Goal: Navigation & Orientation: Find specific page/section

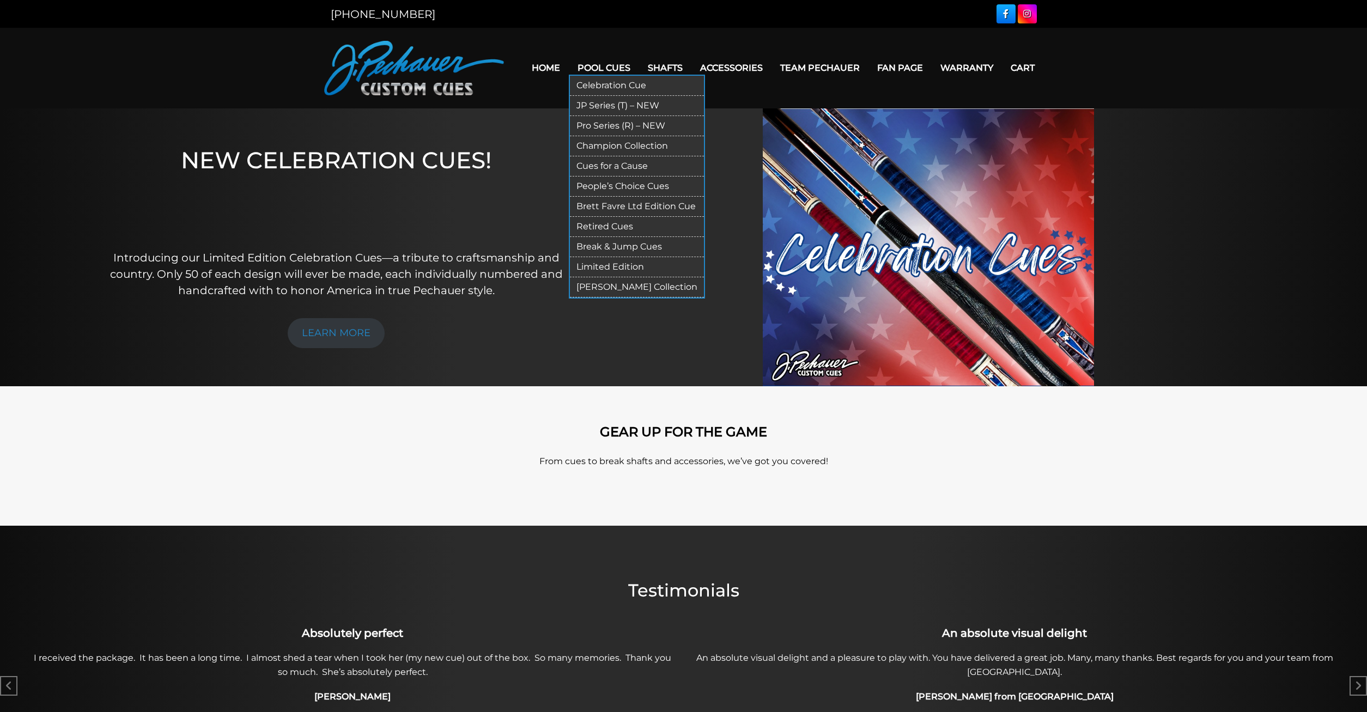
click at [590, 86] on link "Celebration Cue" at bounding box center [637, 86] width 134 height 20
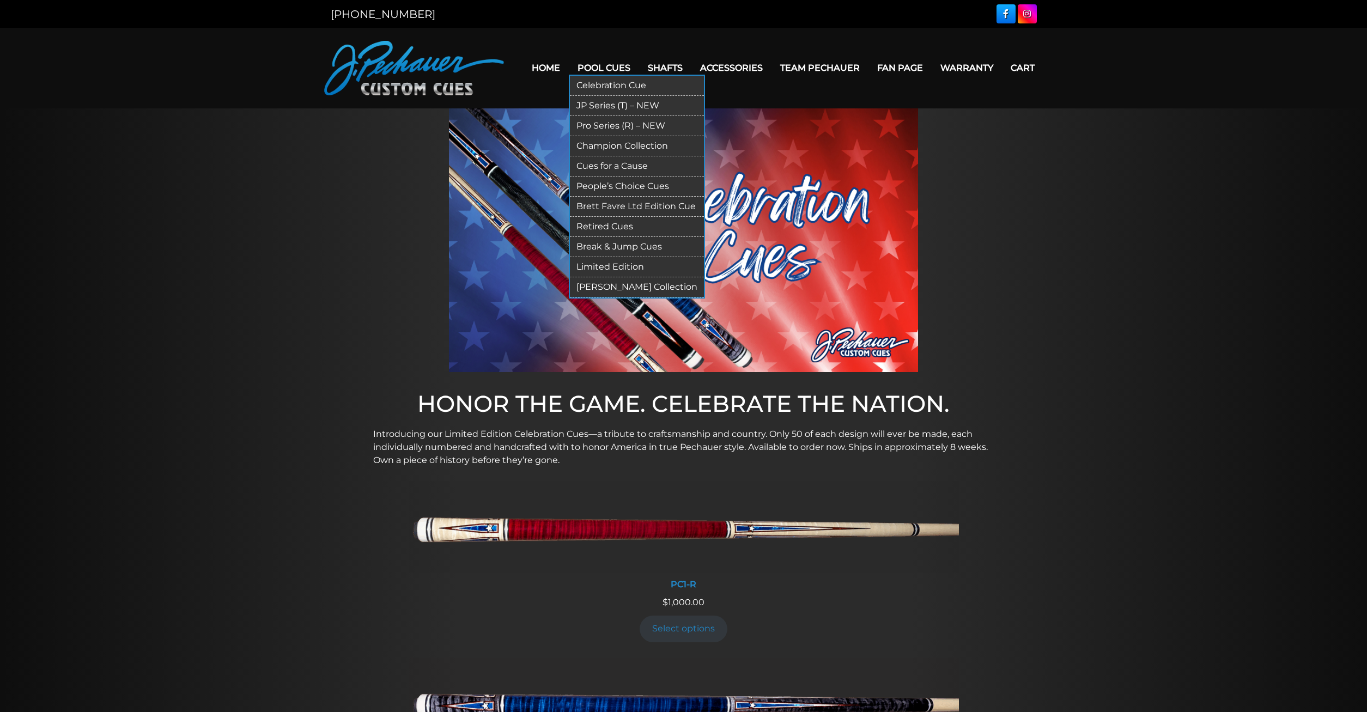
click at [587, 105] on link "JP Series (T) – NEW" at bounding box center [637, 106] width 134 height 20
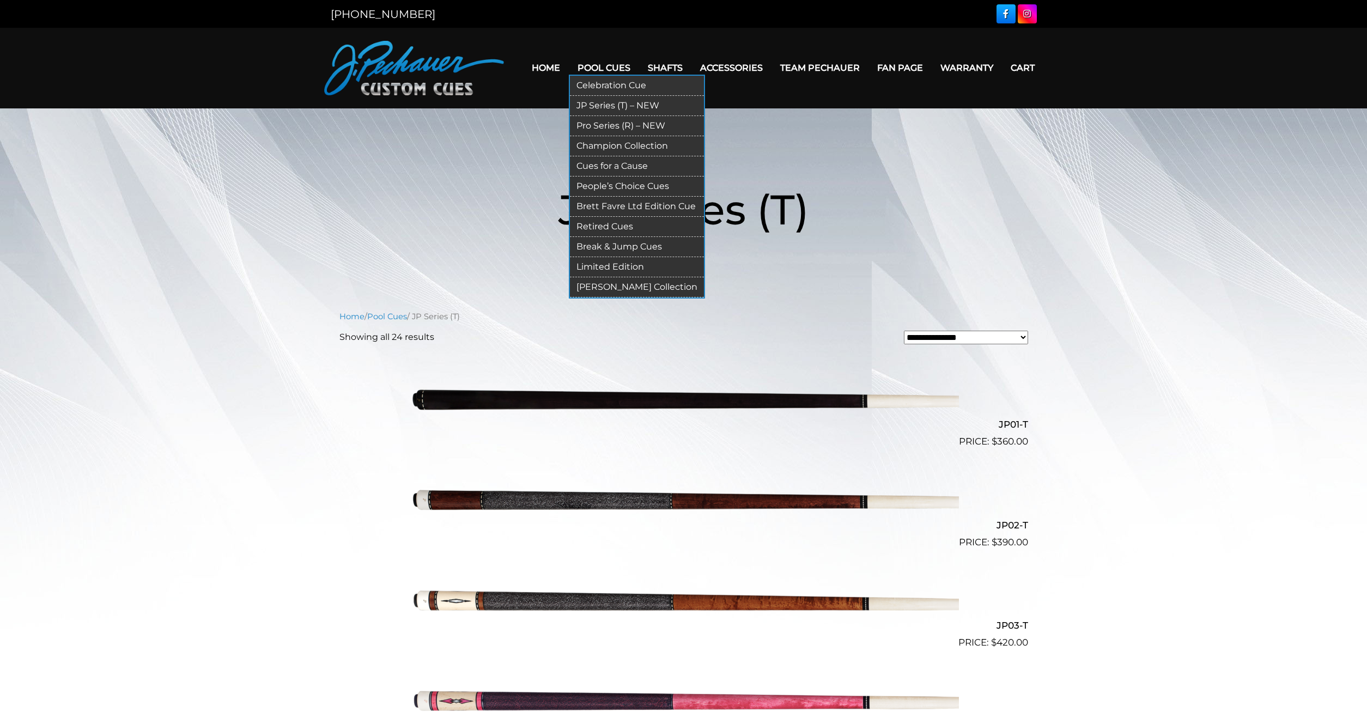
click at [605, 127] on link "Pro Series (R) – NEW" at bounding box center [637, 126] width 134 height 20
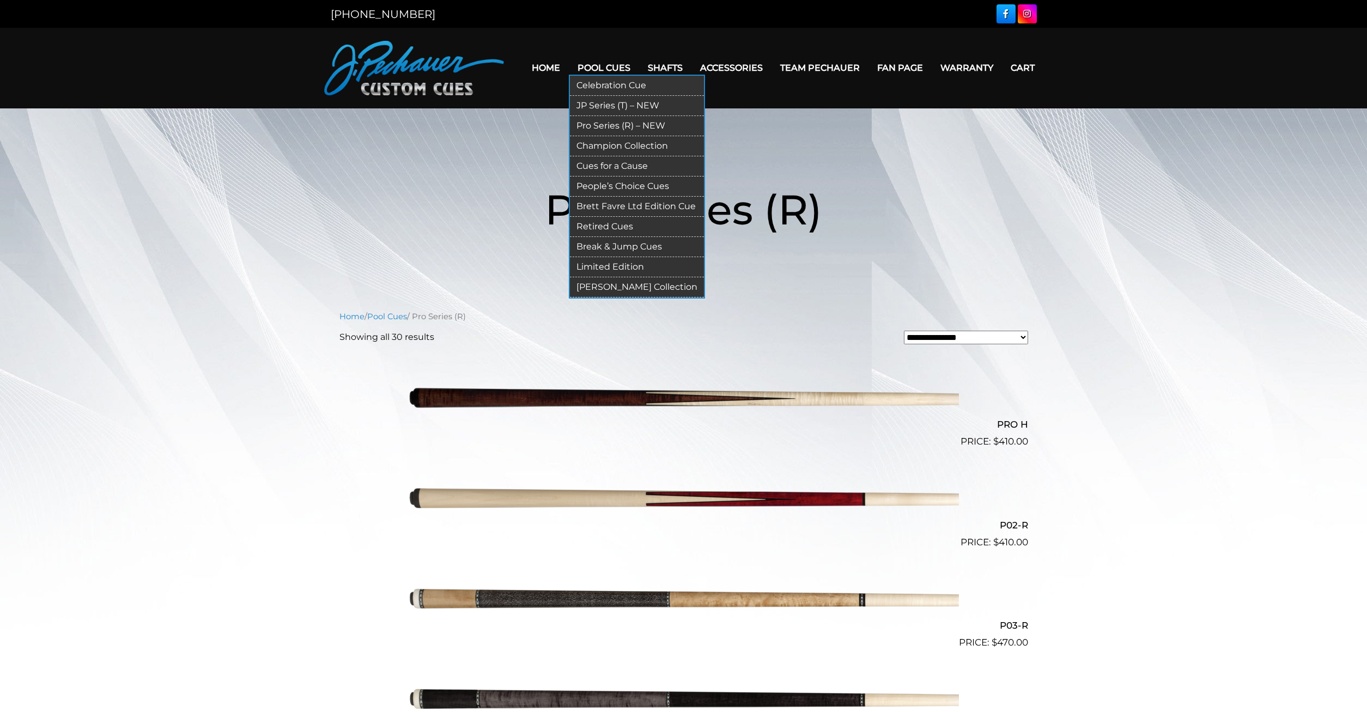
click at [602, 147] on link "Champion Collection" at bounding box center [637, 146] width 134 height 20
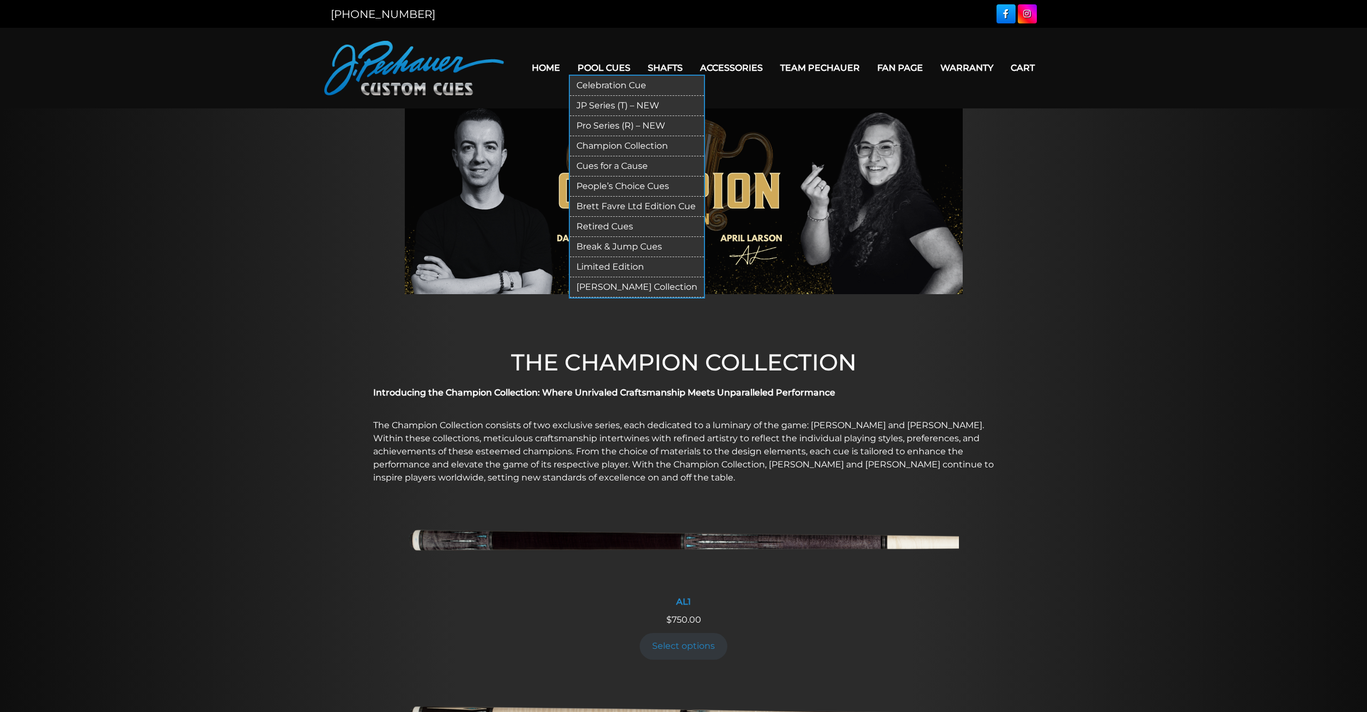
click at [596, 166] on link "Cues for a Cause" at bounding box center [637, 166] width 134 height 20
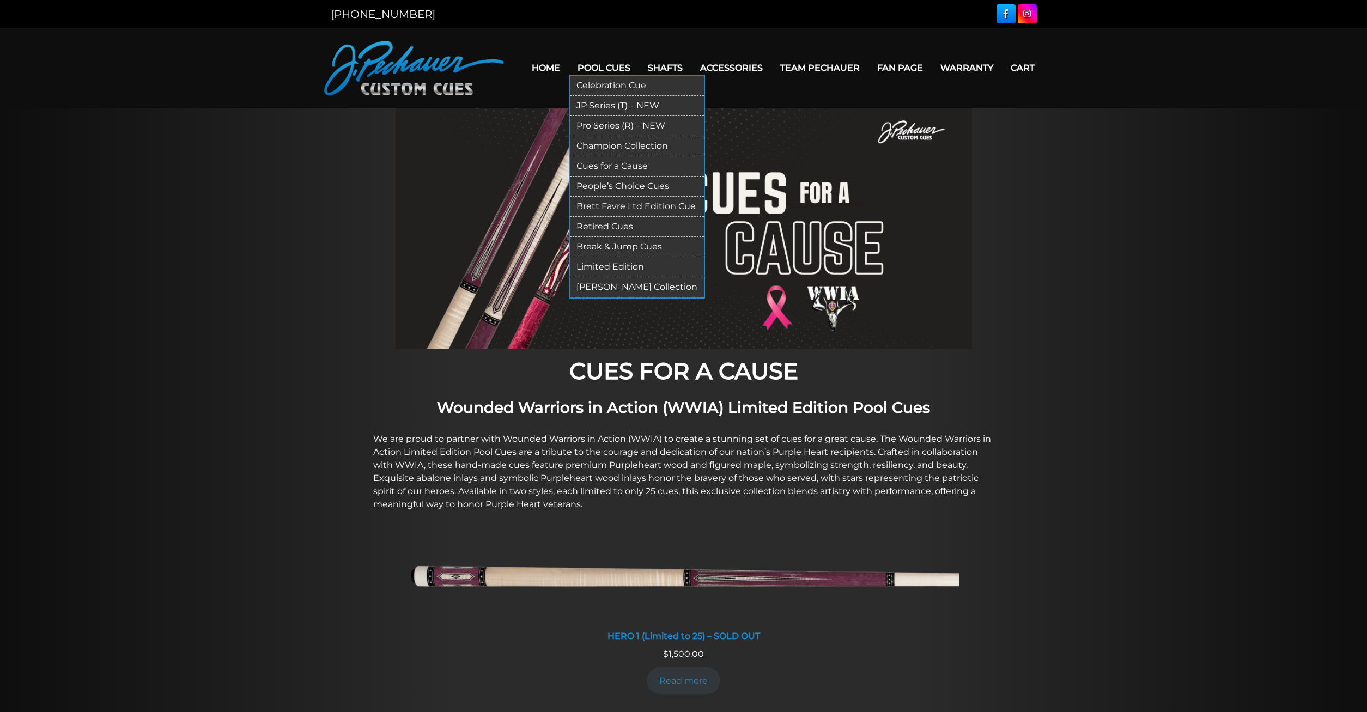
click at [600, 186] on link "People’s Choice Cues" at bounding box center [637, 187] width 134 height 20
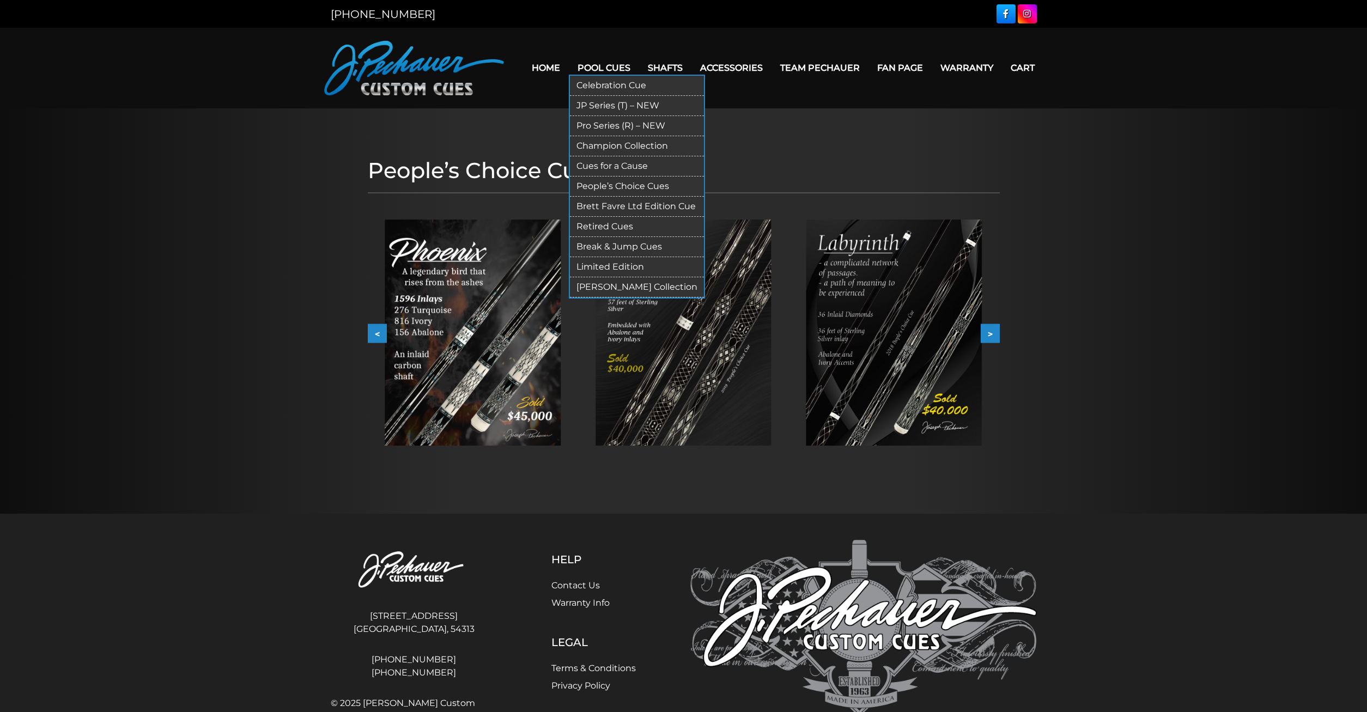
click at [594, 206] on link "Brett Favre Ltd Edition Cue" at bounding box center [637, 207] width 134 height 20
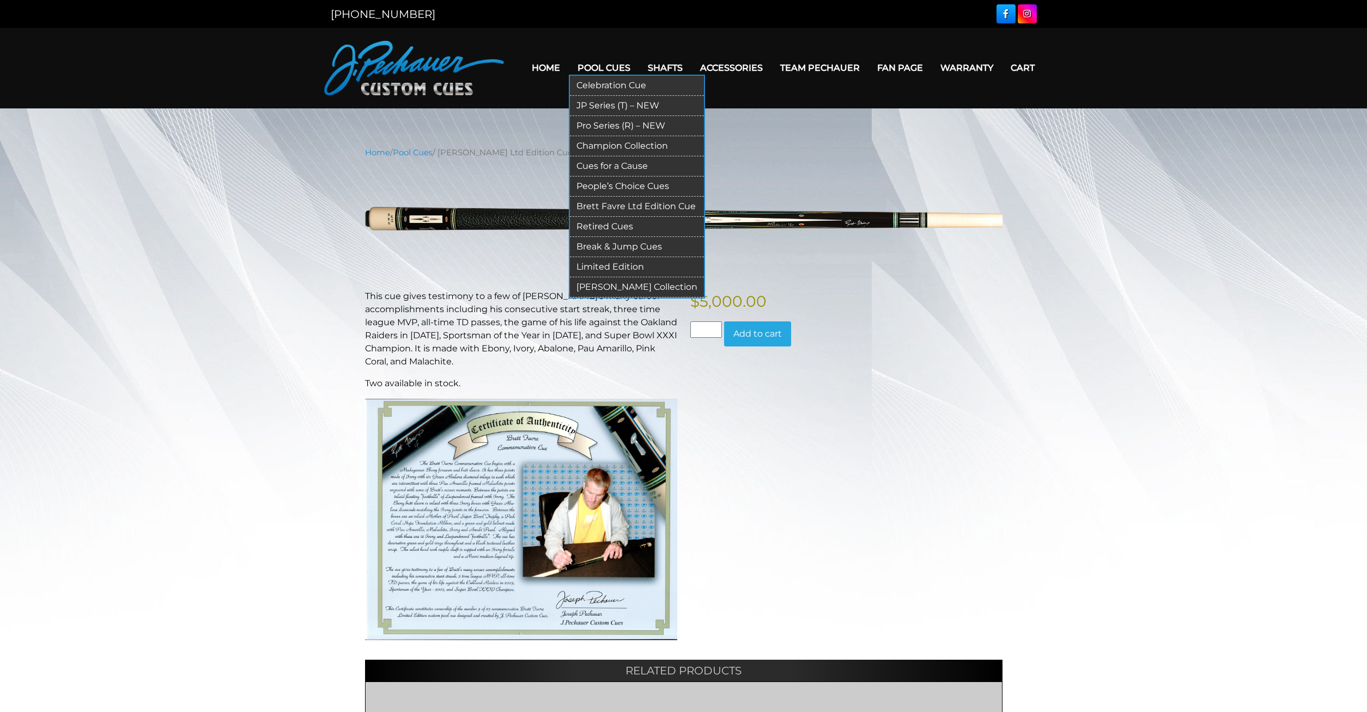
click at [590, 226] on link "Retired Cues" at bounding box center [637, 227] width 134 height 20
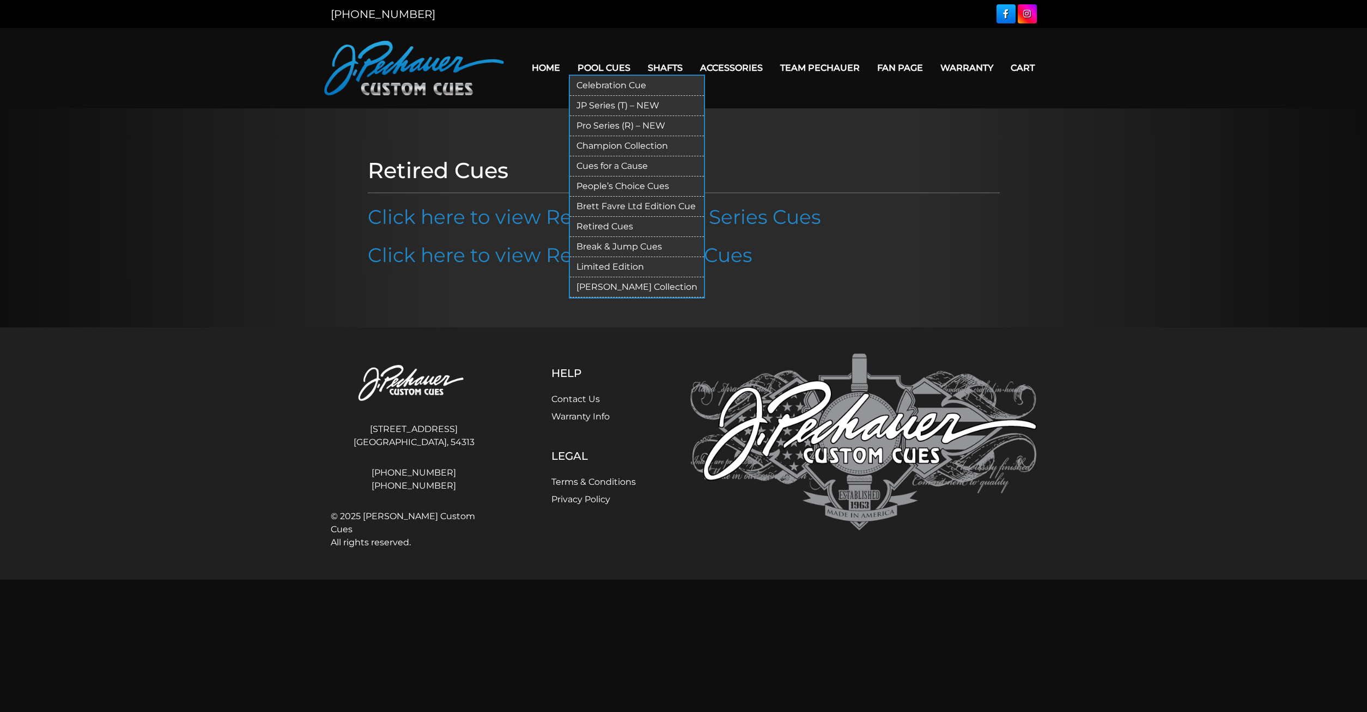
click at [588, 268] on link "Limited Edition" at bounding box center [637, 267] width 134 height 20
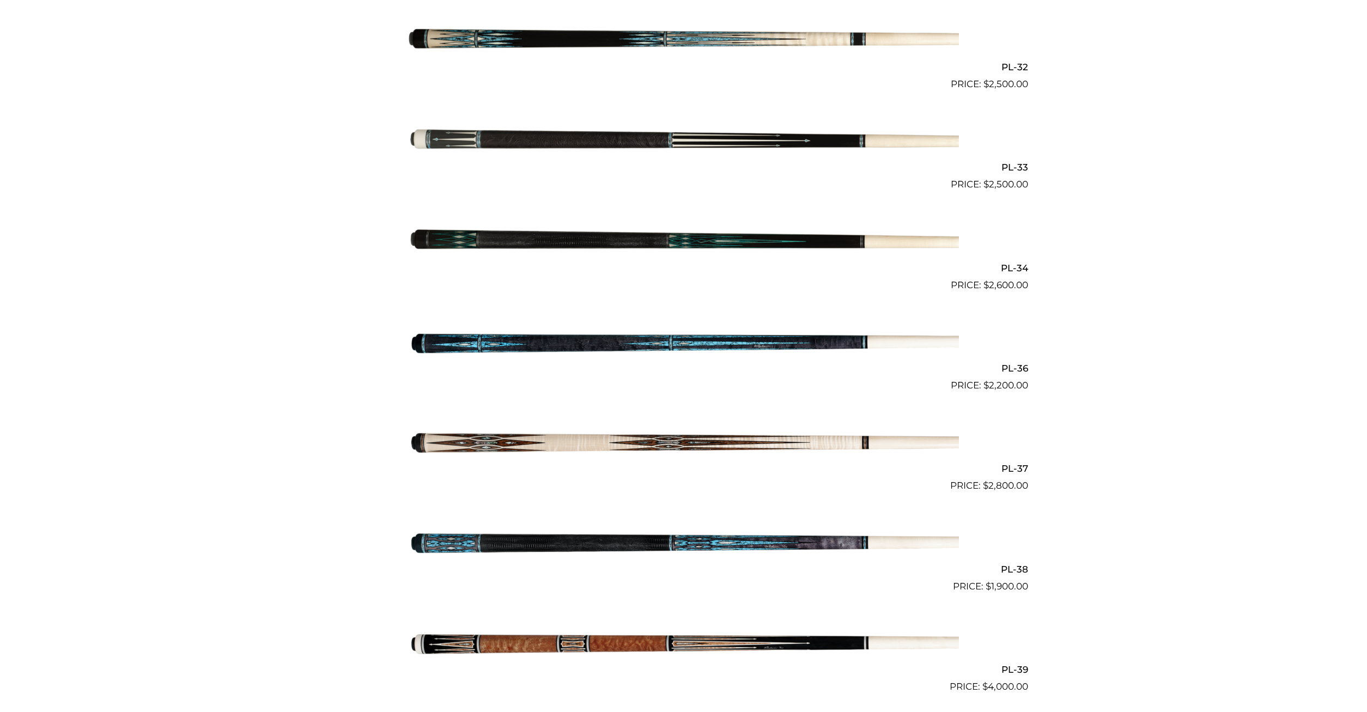
scroll to position [834, 0]
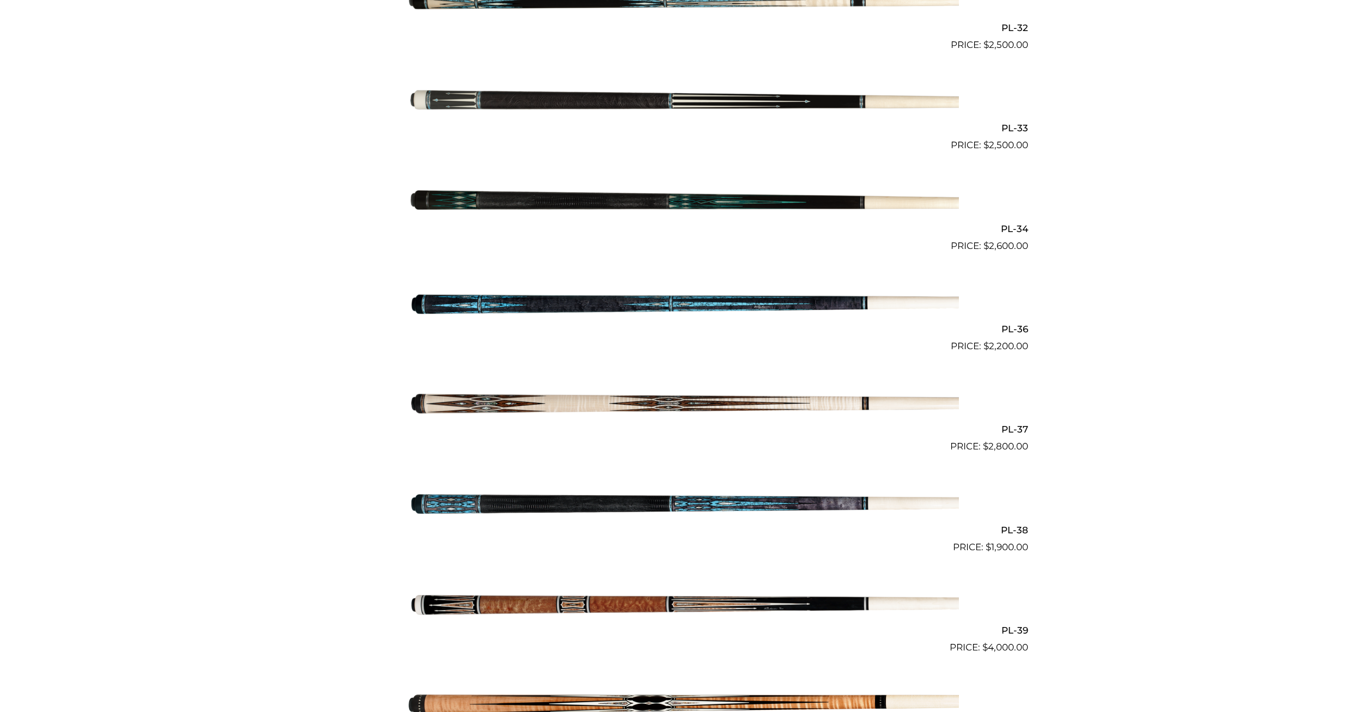
drag, startPoint x: 1323, startPoint y: 525, endPoint x: 1317, endPoint y: 526, distance: 6.0
click at [1317, 526] on main "**********" at bounding box center [683, 192] width 1367 height 1835
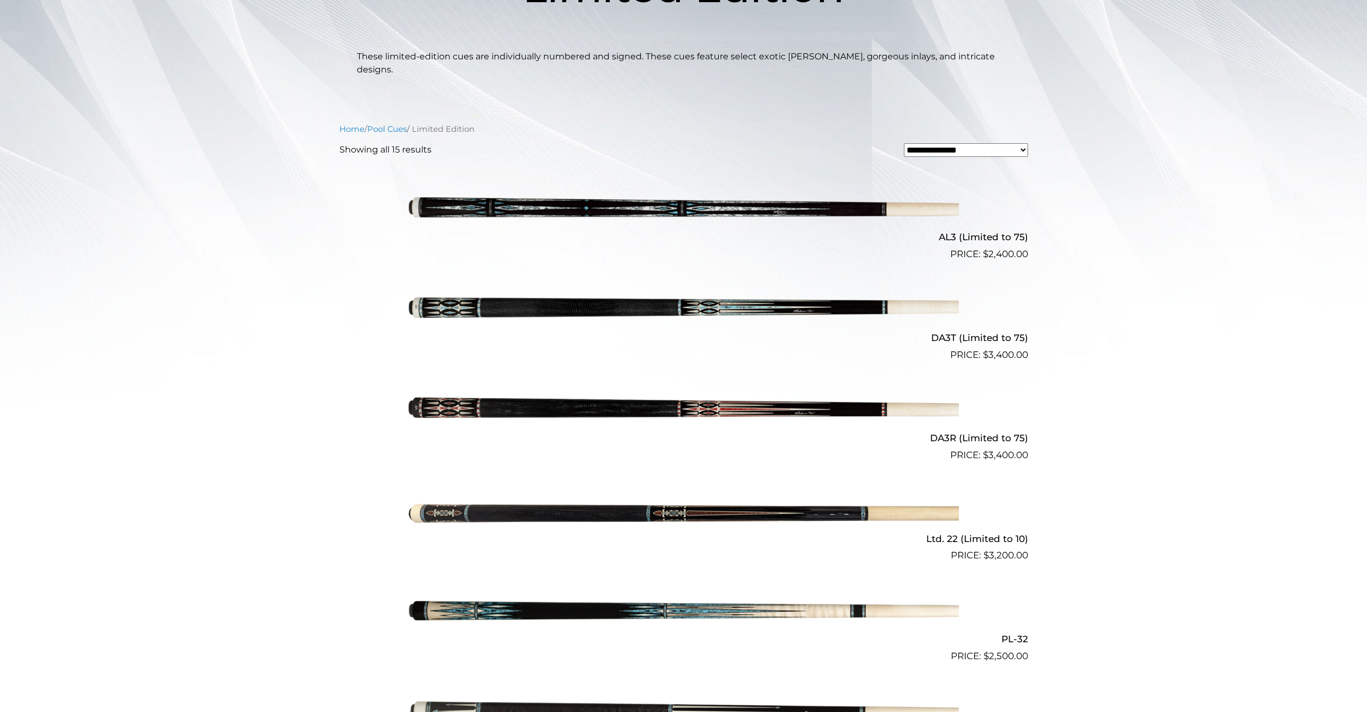
scroll to position [0, 0]
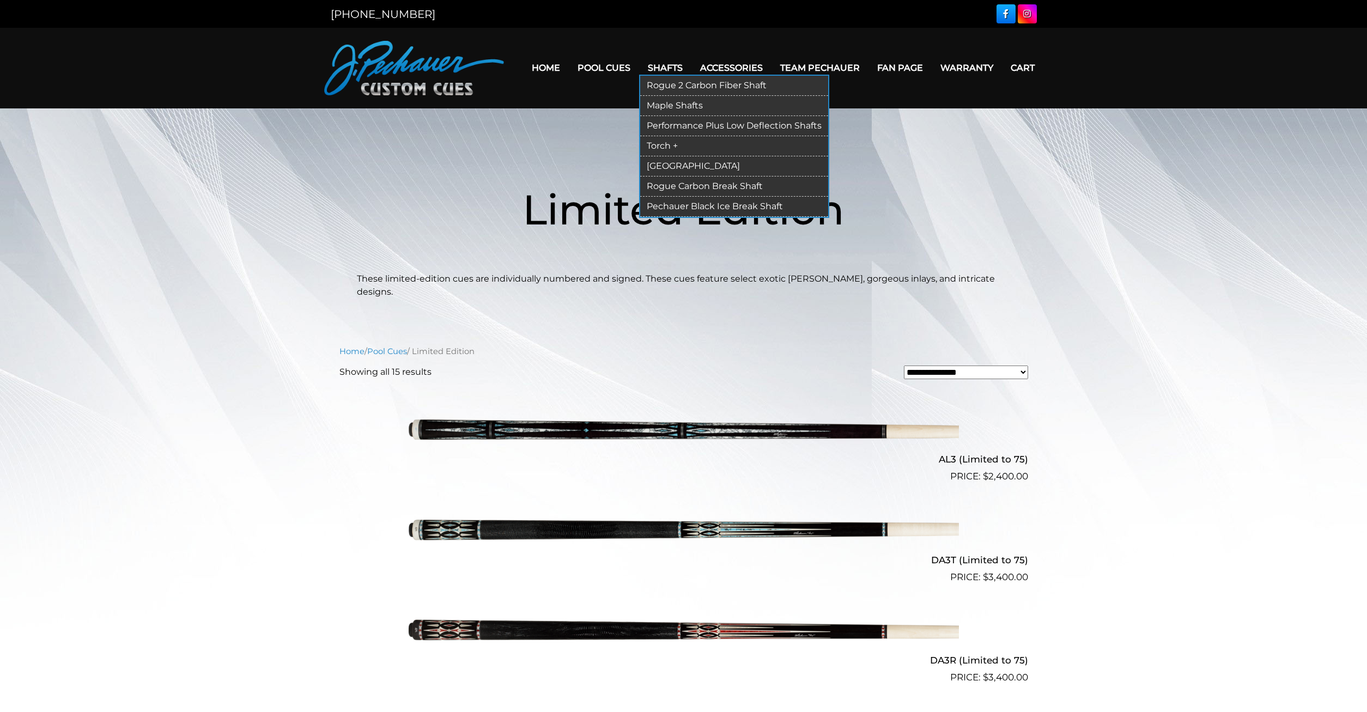
click at [656, 166] on link "[GEOGRAPHIC_DATA]" at bounding box center [734, 166] width 188 height 20
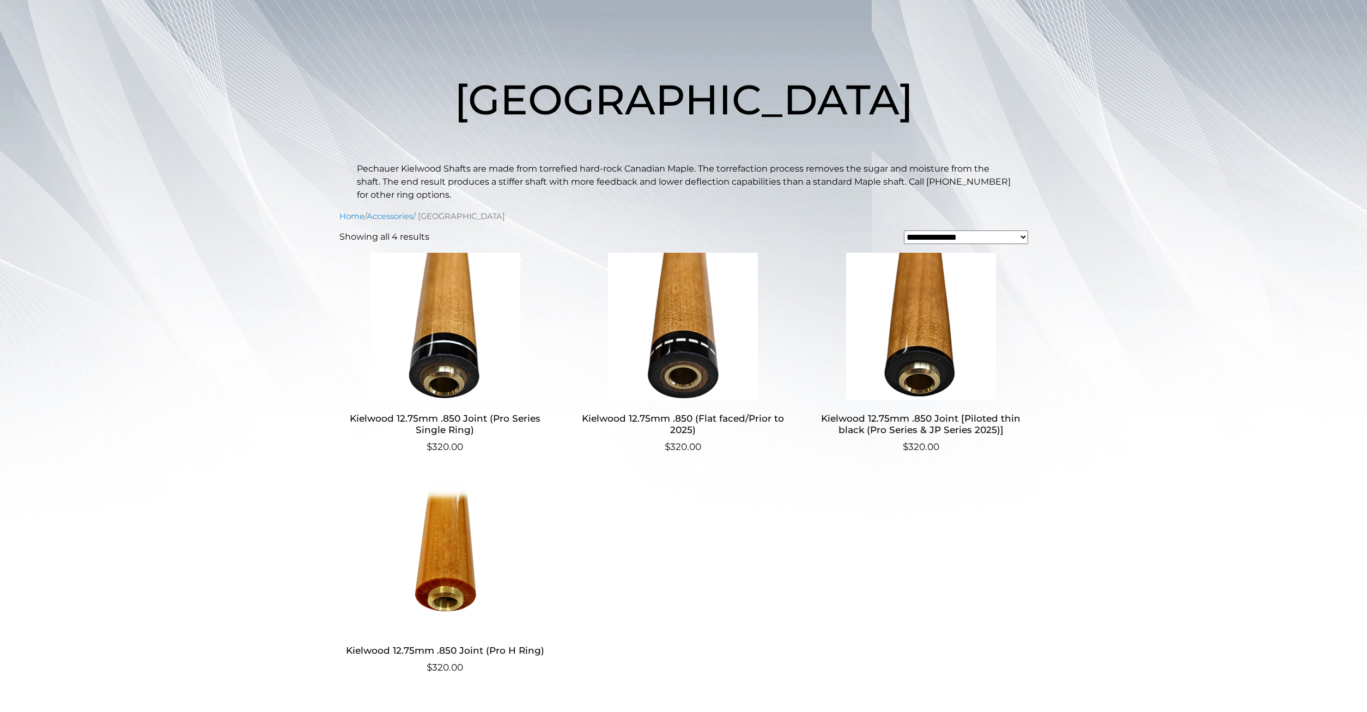
scroll to position [111, 0]
click at [1160, 491] on main "**********" at bounding box center [683, 374] width 1367 height 754
